Goal: Complete application form

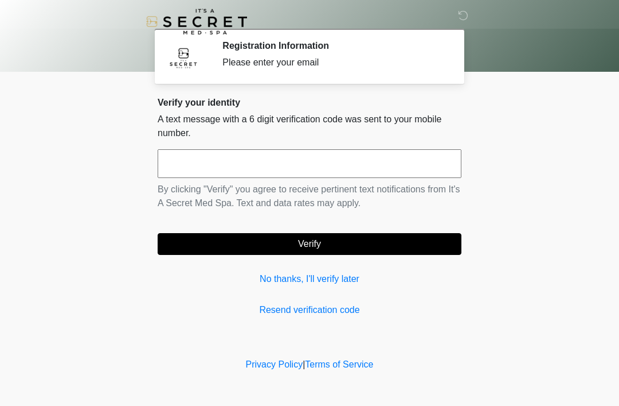
click at [372, 158] on input "text" at bounding box center [310, 163] width 304 height 29
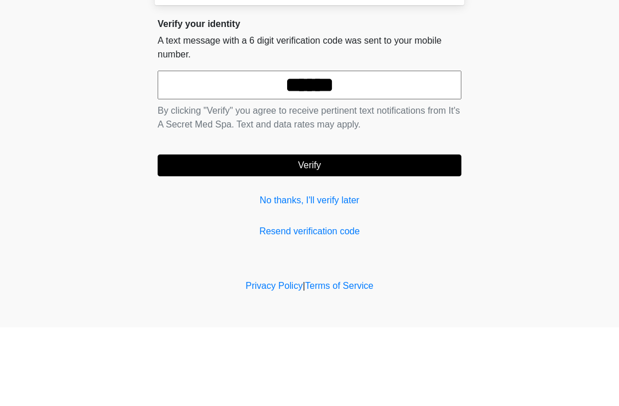
type input "******"
click at [387, 233] on button "Verify" at bounding box center [310, 244] width 304 height 22
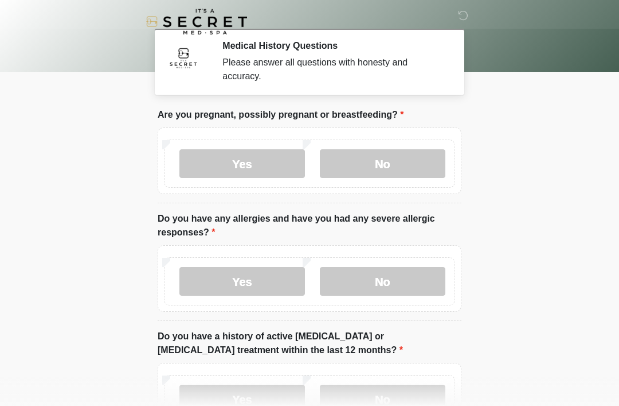
click at [410, 167] on label "No" at bounding box center [383, 163] width 126 height 29
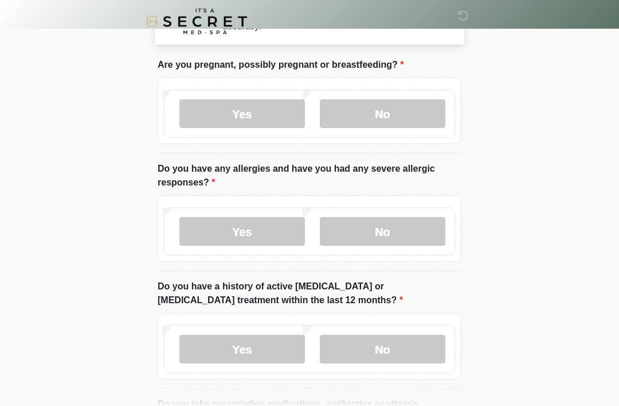
scroll to position [52, 0]
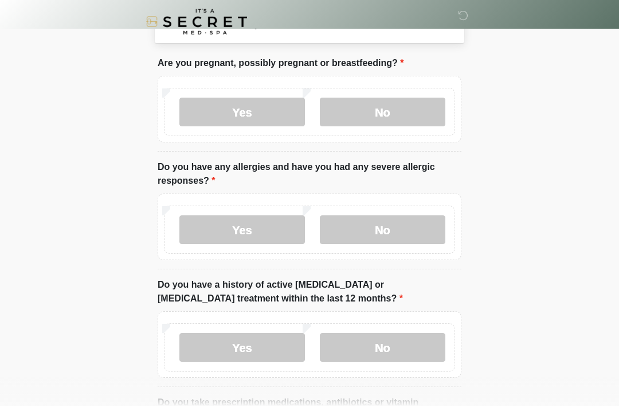
click at [407, 229] on label "No" at bounding box center [383, 229] width 126 height 29
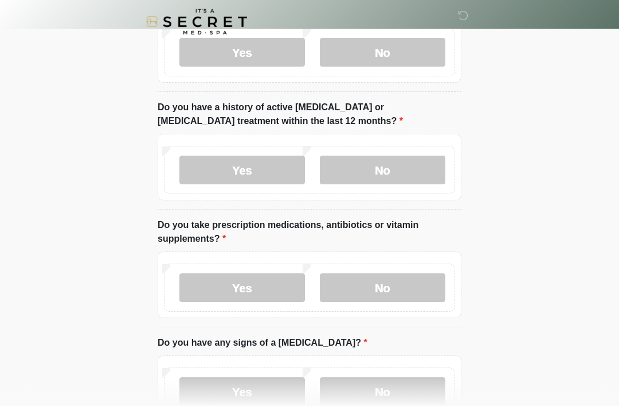
scroll to position [231, 0]
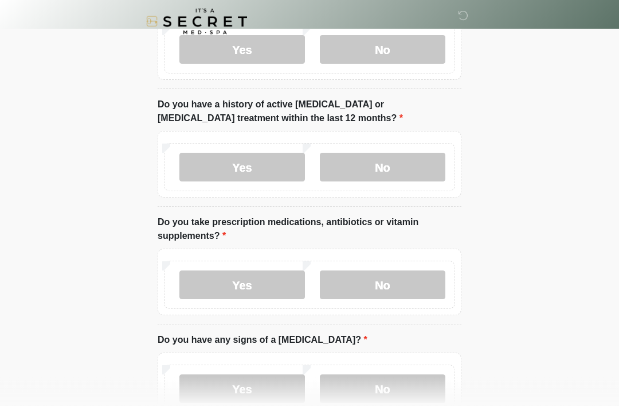
click at [421, 169] on label "No" at bounding box center [383, 167] width 126 height 29
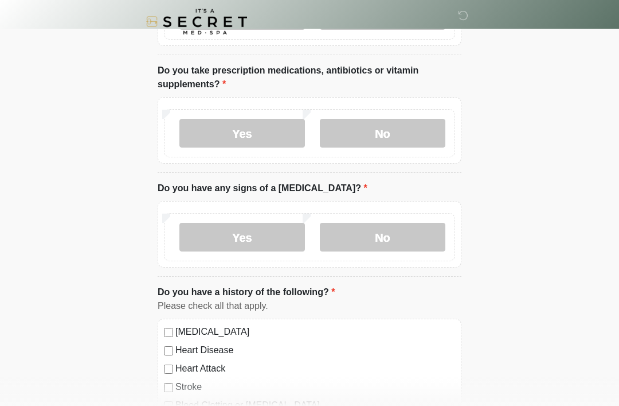
scroll to position [383, 0]
click at [271, 138] on label "Yes" at bounding box center [243, 133] width 126 height 29
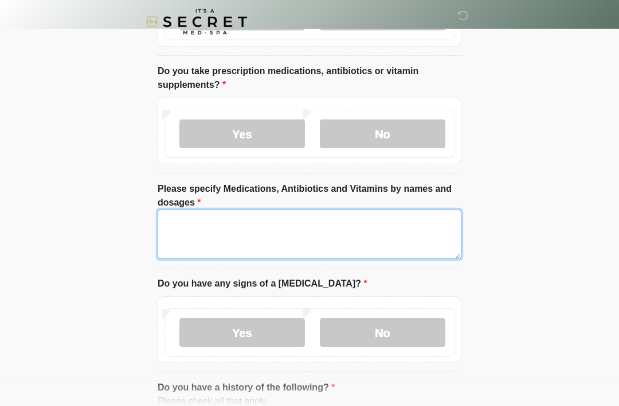
click at [336, 235] on textarea "Please specify Medications, Antibiotics and Vitamins by names and dosages" at bounding box center [310, 233] width 304 height 49
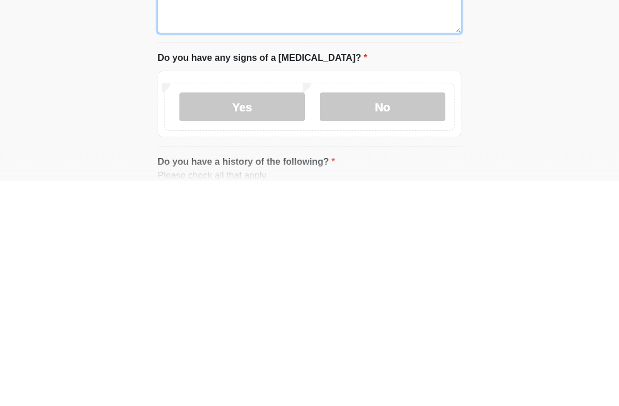
type textarea "**********"
click at [419, 318] on label "No" at bounding box center [383, 332] width 126 height 29
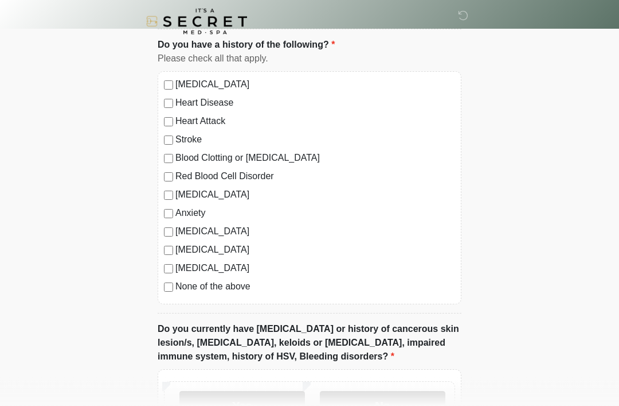
scroll to position [725, 0]
click at [251, 227] on label "[MEDICAL_DATA]" at bounding box center [316, 231] width 280 height 14
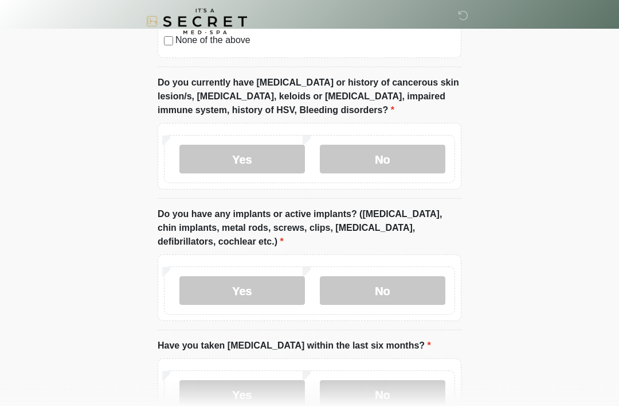
scroll to position [971, 0]
click at [271, 154] on label "Yes" at bounding box center [243, 159] width 126 height 29
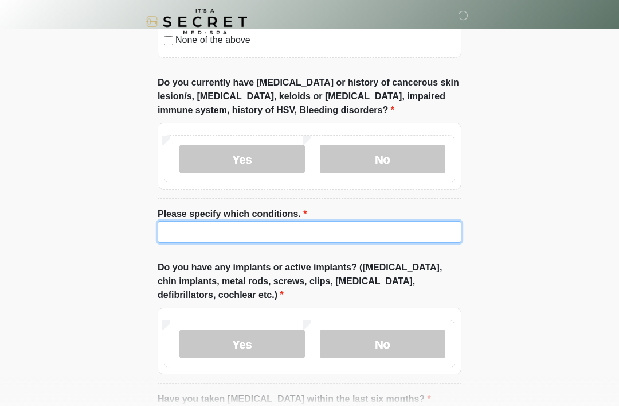
click at [291, 224] on input "Please specify which conditions." at bounding box center [310, 232] width 304 height 22
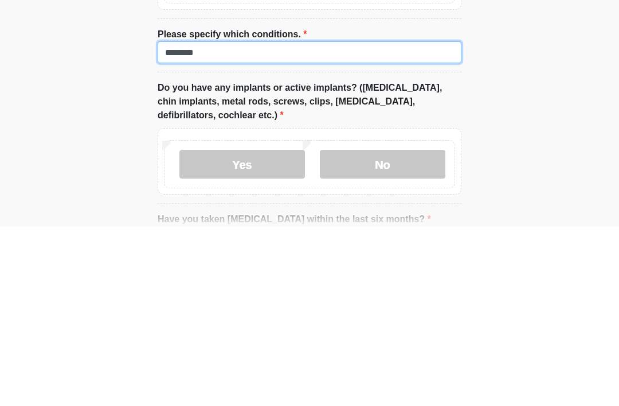
type input "********"
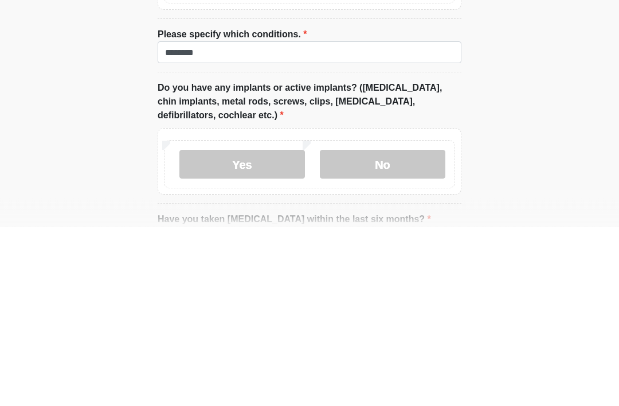
click at [422, 329] on label "No" at bounding box center [383, 343] width 126 height 29
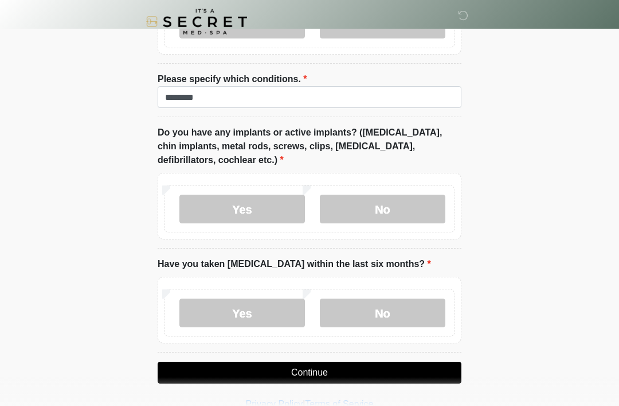
click at [387, 306] on label "No" at bounding box center [383, 312] width 126 height 29
click at [364, 370] on button "Continue" at bounding box center [310, 372] width 304 height 22
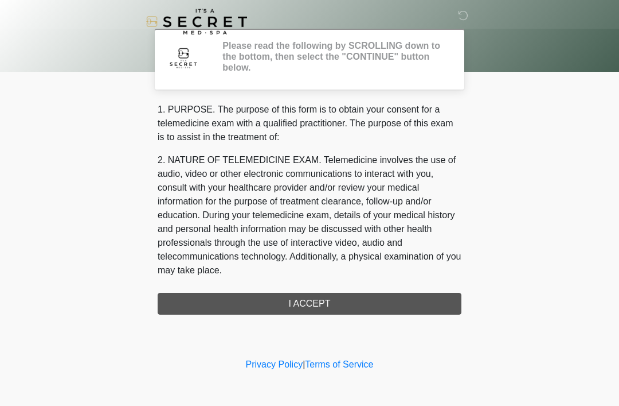
scroll to position [0, 0]
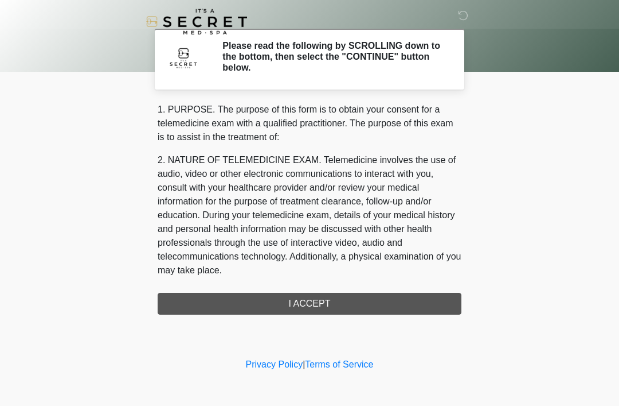
click at [356, 306] on div "1. PURPOSE. The purpose of this form is to obtain your consent for a telemedici…" at bounding box center [310, 209] width 304 height 212
click at [362, 301] on div "1. PURPOSE. The purpose of this form is to obtain your consent for a telemedici…" at bounding box center [310, 209] width 304 height 212
click at [326, 291] on div "1. PURPOSE. The purpose of this form is to obtain your consent for a telemedici…" at bounding box center [310, 209] width 304 height 212
click at [319, 304] on div "1. PURPOSE. The purpose of this form is to obtain your consent for a telemedici…" at bounding box center [310, 209] width 304 height 212
click at [326, 303] on div "1. PURPOSE. The purpose of this form is to obtain your consent for a telemedici…" at bounding box center [310, 209] width 304 height 212
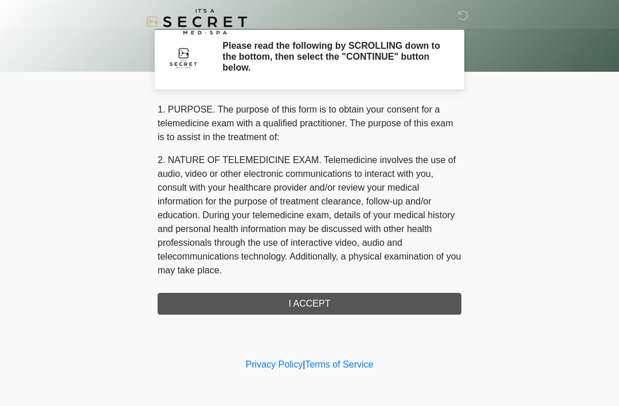
click at [320, 299] on div "1. PURPOSE. The purpose of this form is to obtain your consent for a telemedici…" at bounding box center [310, 209] width 304 height 212
click at [319, 299] on div "1. PURPOSE. The purpose of this form is to obtain your consent for a telemedici…" at bounding box center [310, 209] width 304 height 212
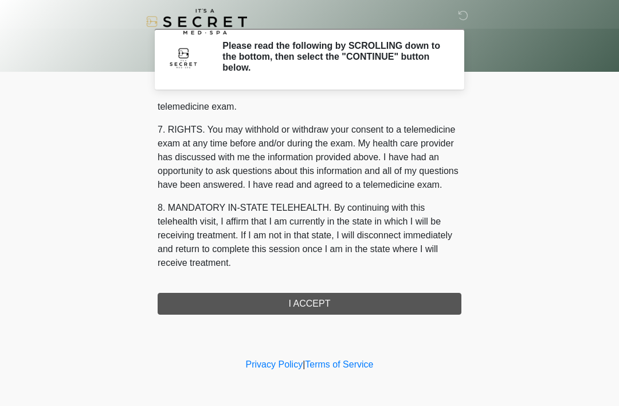
scroll to position [489, 0]
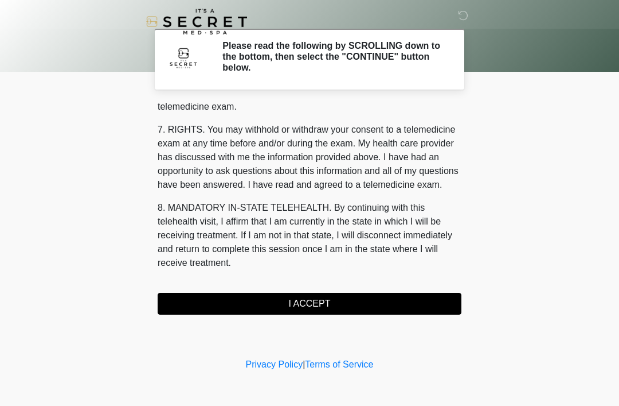
click at [328, 300] on button "I ACCEPT" at bounding box center [310, 304] width 304 height 22
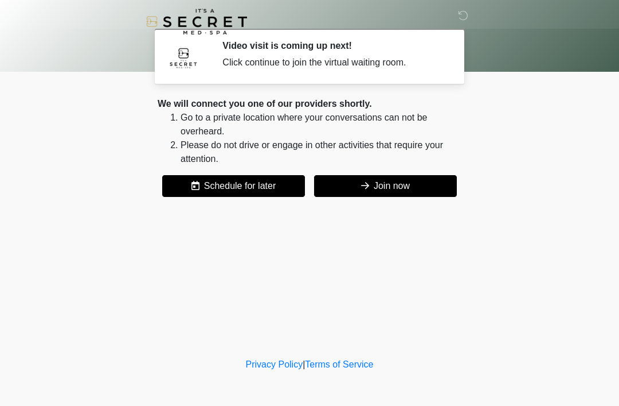
click at [404, 187] on button "Join now" at bounding box center [385, 186] width 143 height 22
